Goal: Transaction & Acquisition: Purchase product/service

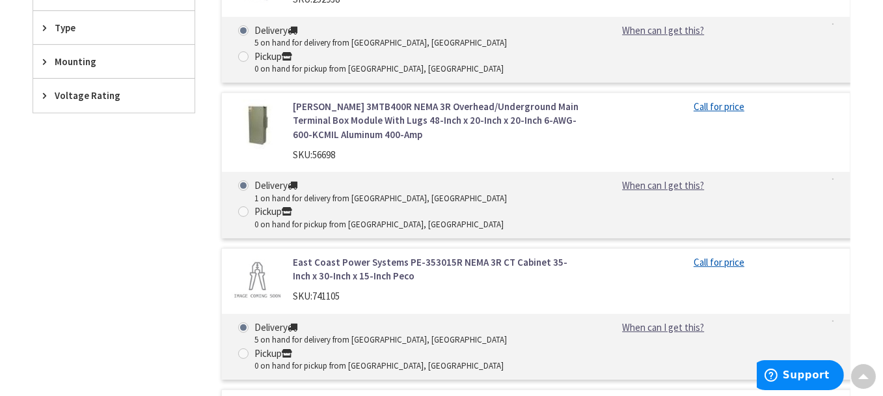
scroll to position [455, 0]
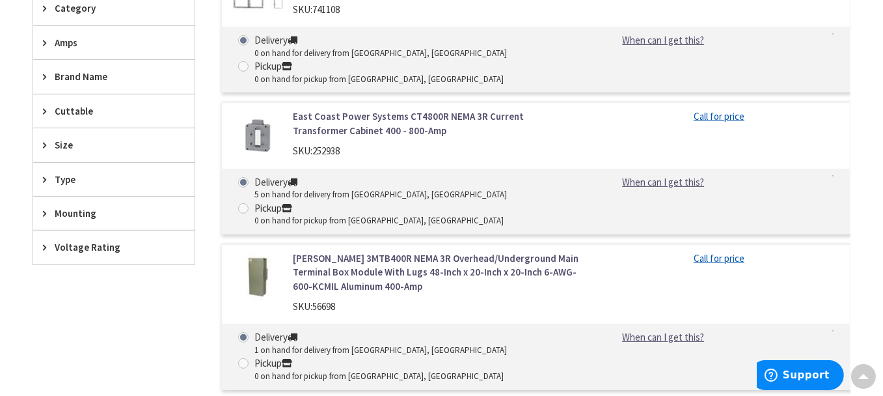
click at [44, 140] on icon at bounding box center [48, 145] width 10 height 10
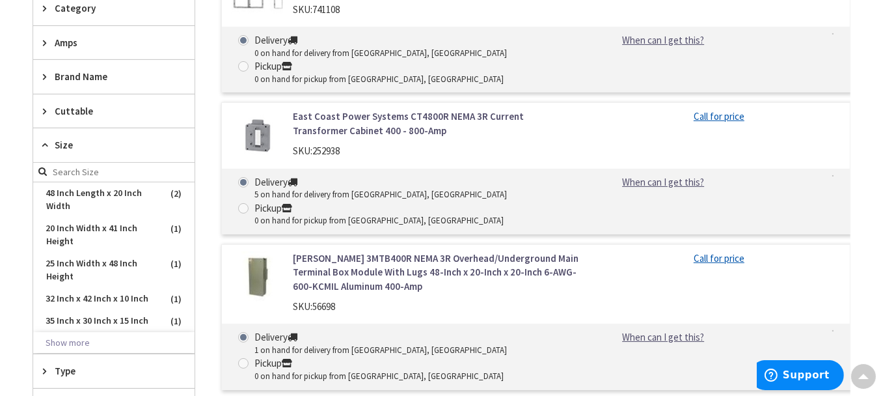
click at [44, 38] on icon at bounding box center [48, 43] width 10 height 10
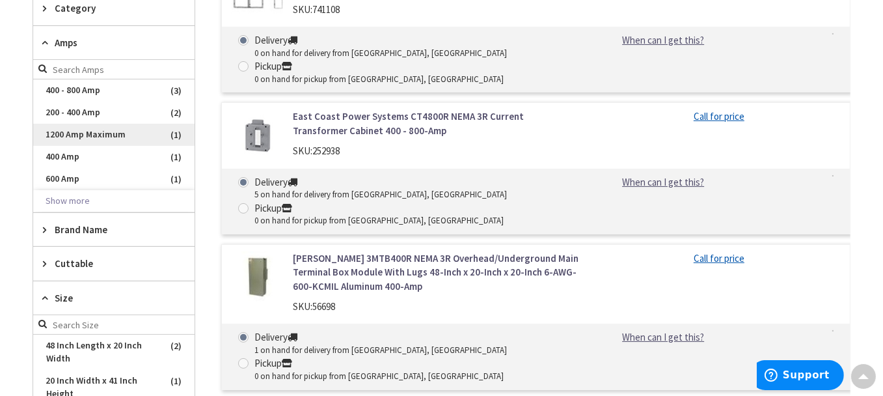
click at [92, 128] on span "1200 Amp Maximum" at bounding box center [113, 135] width 161 height 22
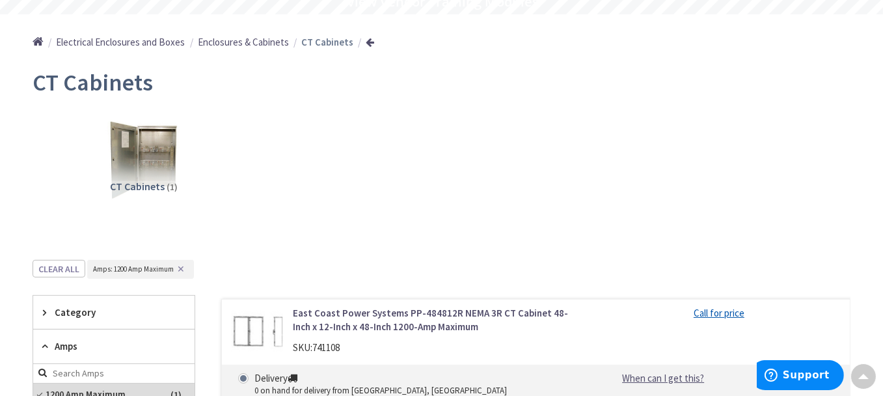
scroll to position [281, 0]
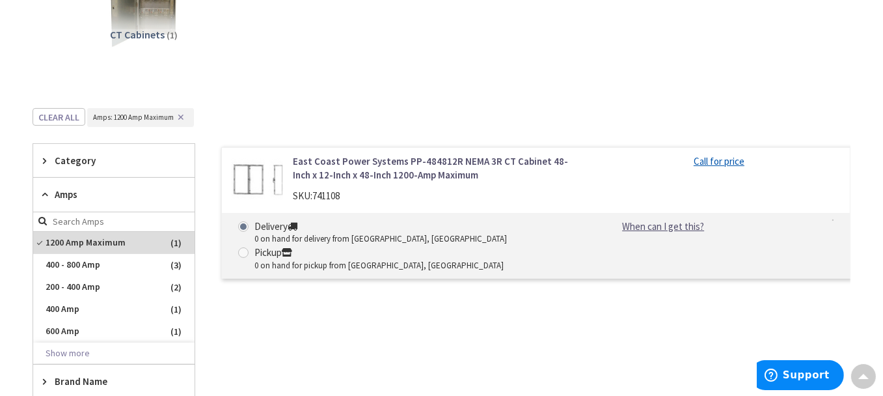
click at [265, 177] on img at bounding box center [257, 179] width 51 height 51
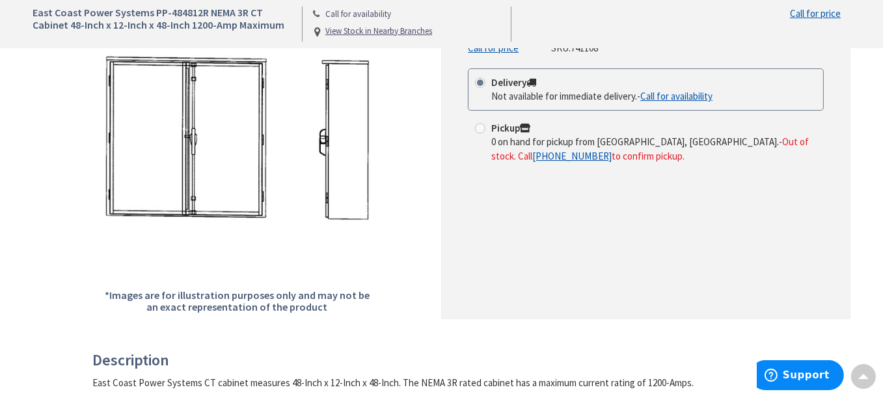
scroll to position [151, 0]
